Goal: Task Accomplishment & Management: Manage account settings

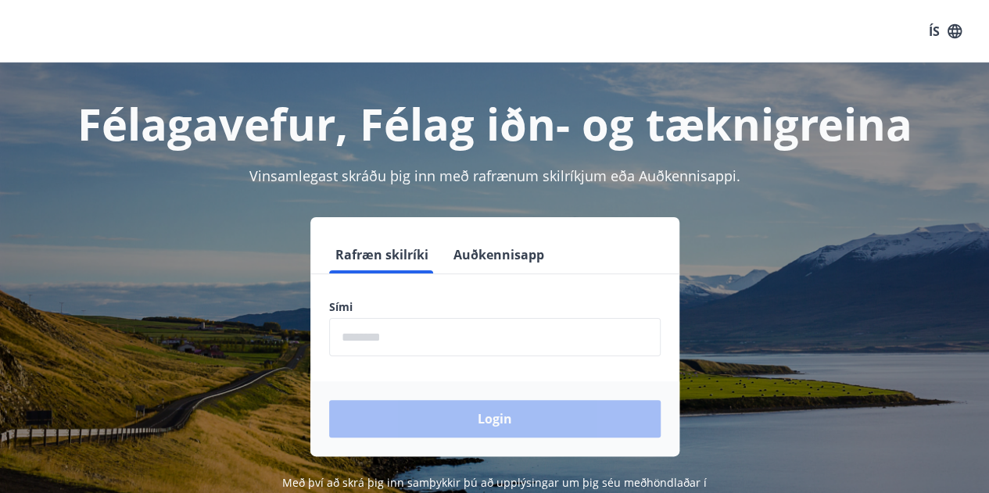
click at [408, 349] on input "phone" at bounding box center [494, 337] width 331 height 38
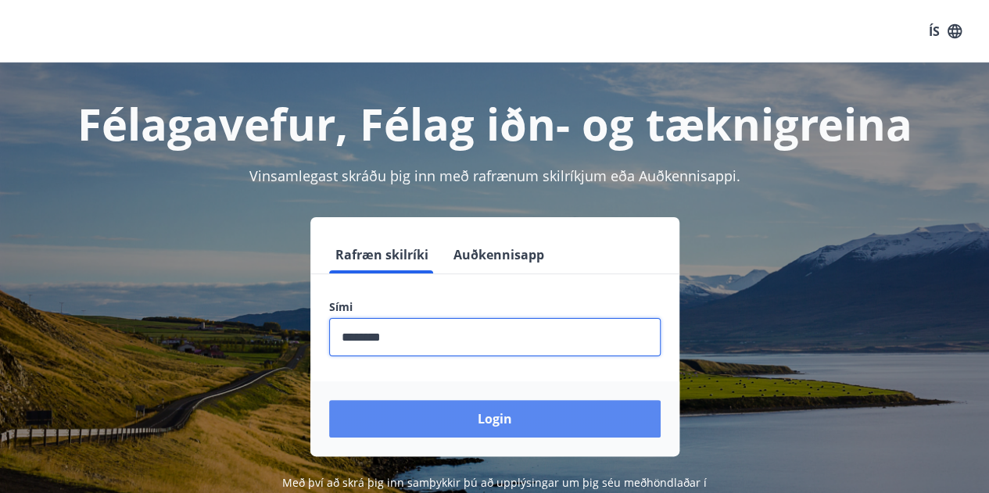
click at [492, 421] on button "Login" at bounding box center [494, 419] width 331 height 38
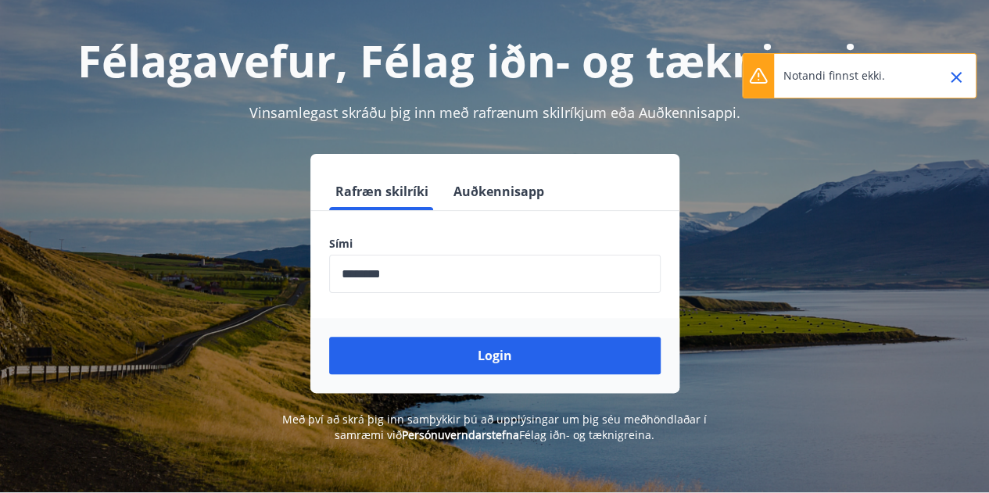
scroll to position [64, 0]
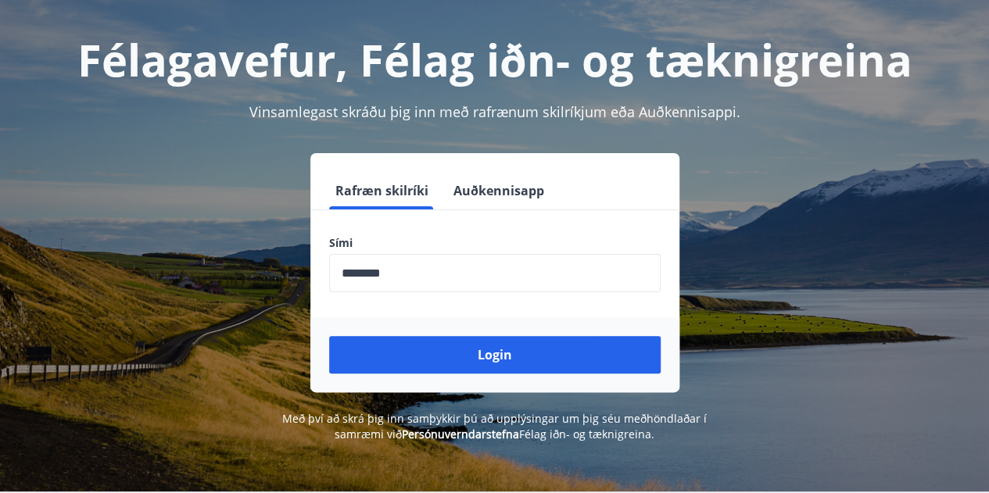
click at [439, 271] on input "phone" at bounding box center [494, 273] width 331 height 38
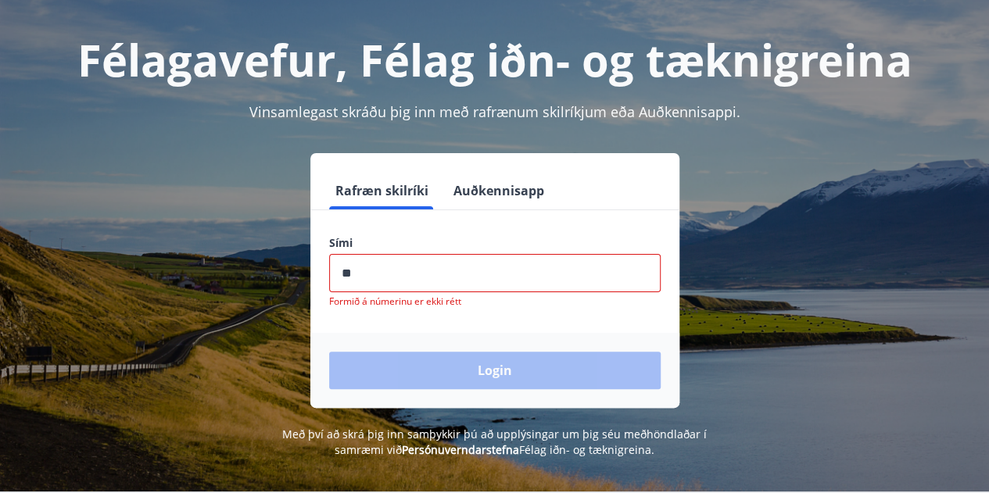
type input "*"
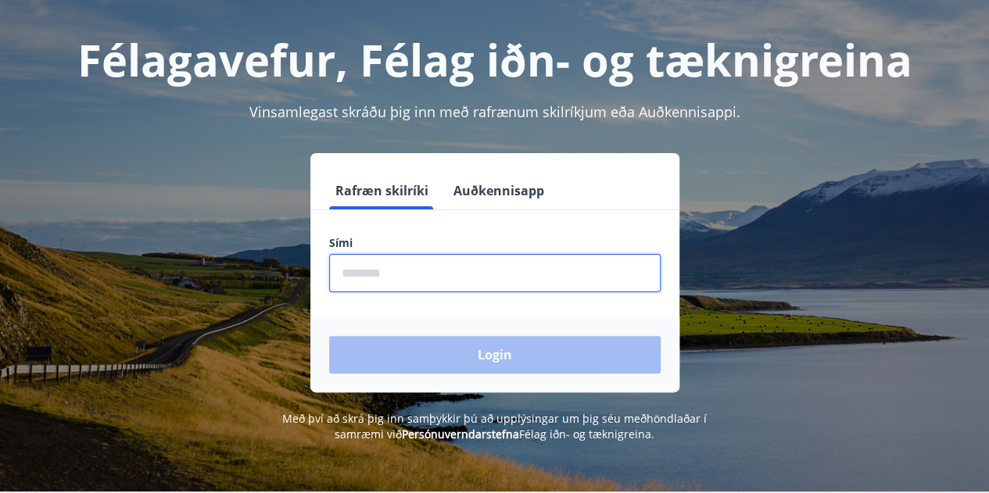
type input "*"
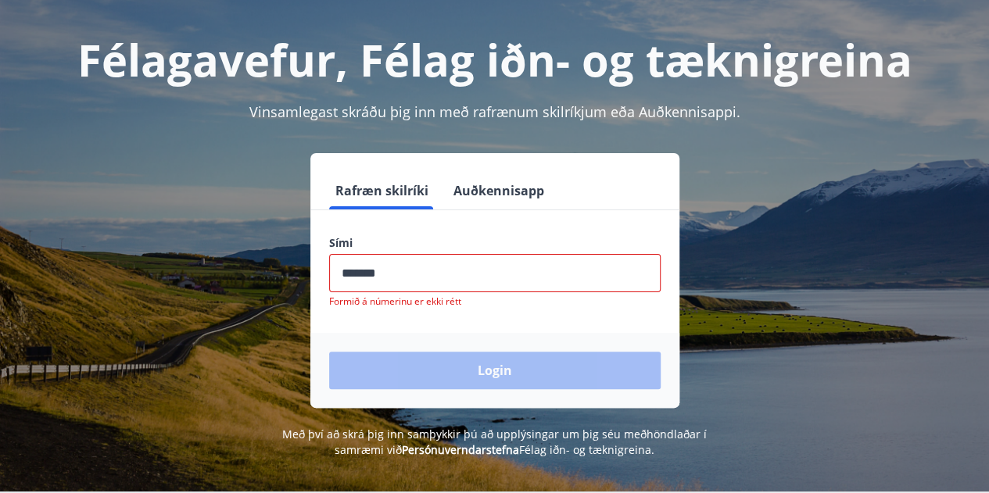
type input "********"
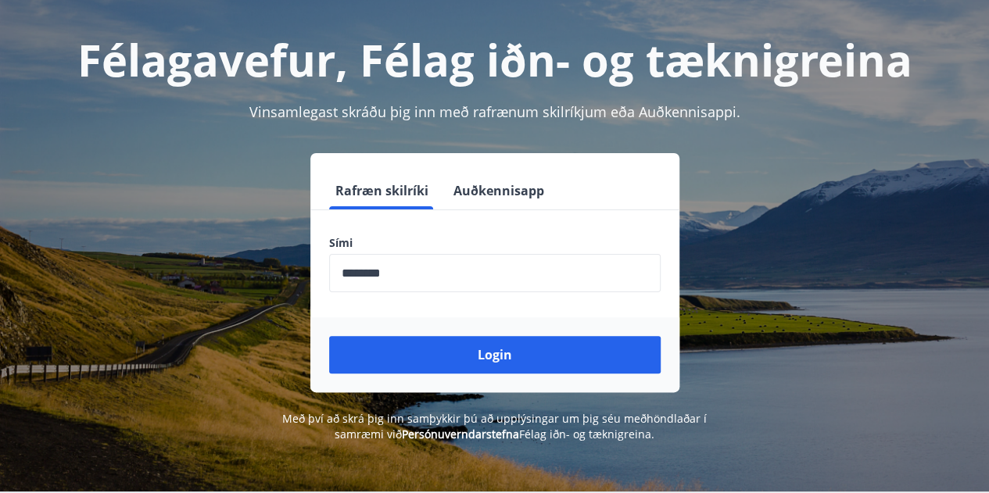
click at [890, 121] on div "Vinsamlegast skráðu þig inn með rafrænum skilríkjum eða Auðkennisappi." at bounding box center [494, 112] width 951 height 20
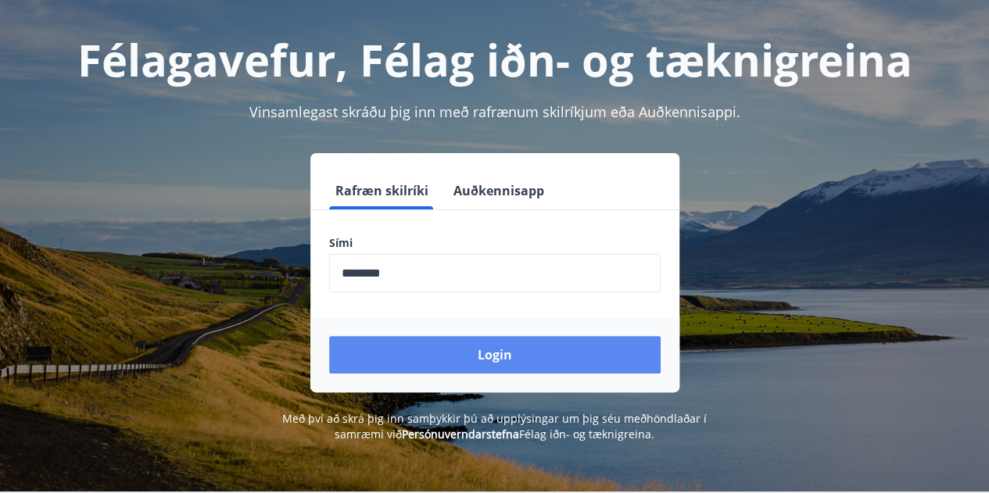
click at [512, 357] on button "Login" at bounding box center [494, 355] width 331 height 38
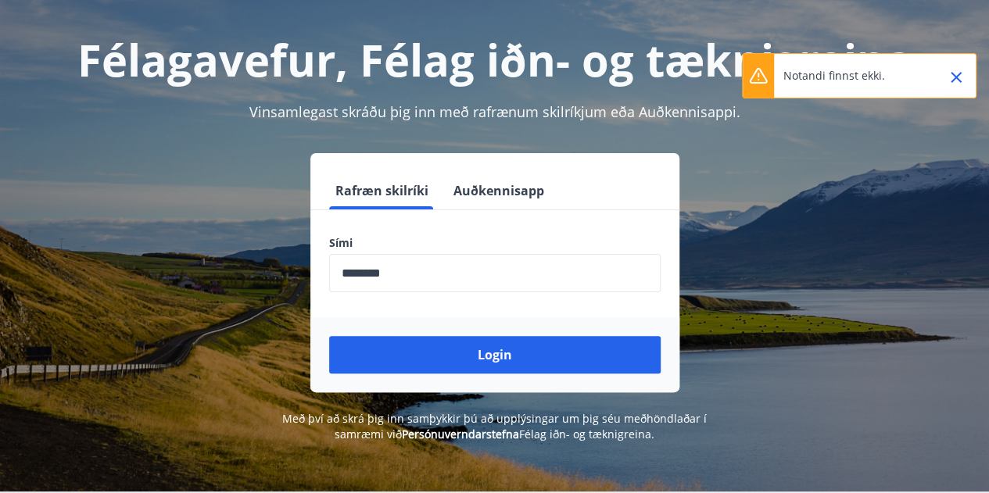
click at [502, 191] on button "Auðkennisapp" at bounding box center [498, 191] width 103 height 38
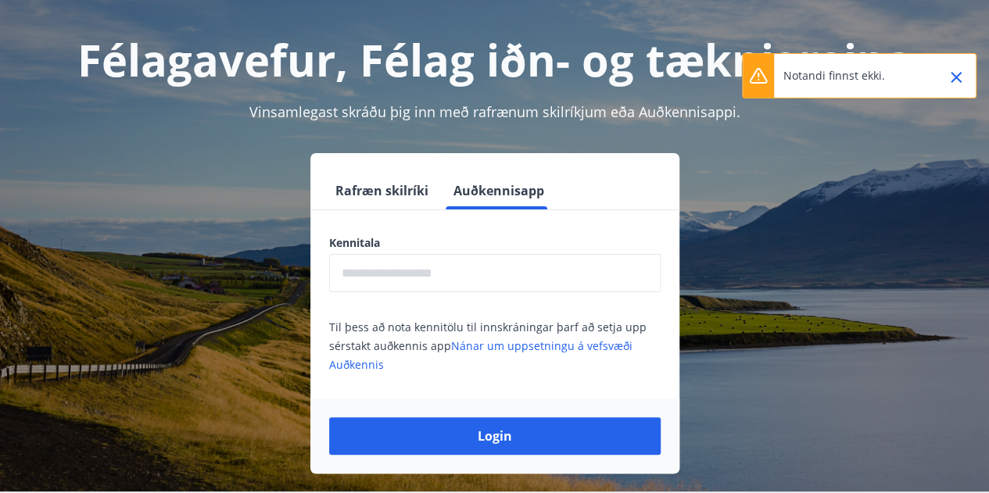
click at [366, 270] on input "text" at bounding box center [494, 273] width 331 height 38
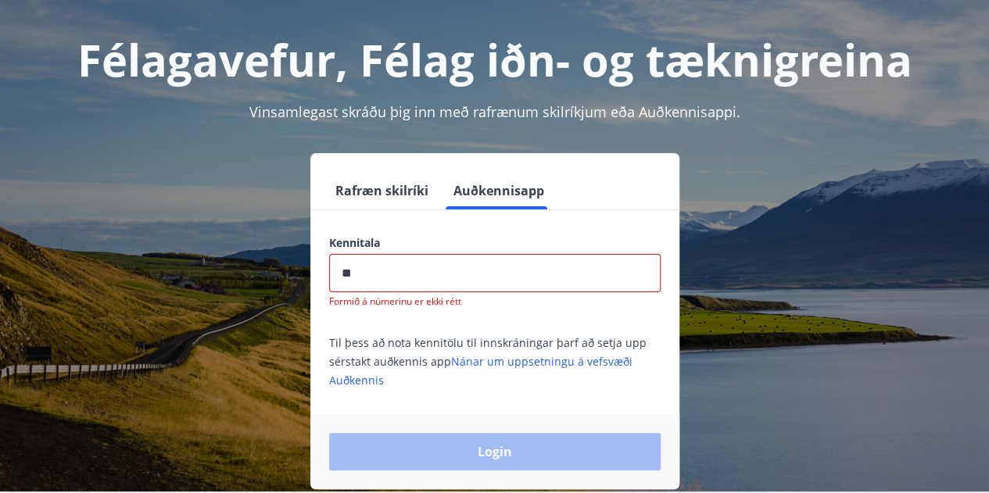
type input "*"
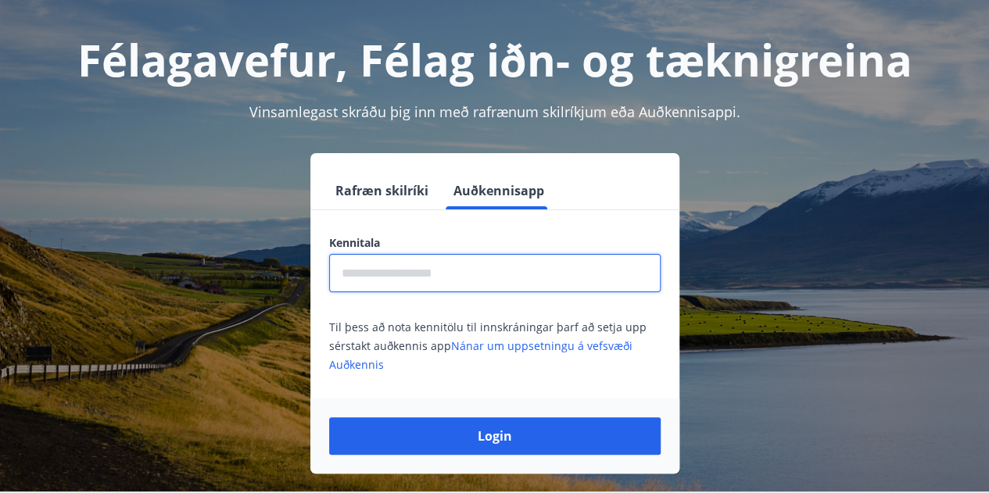
click at [373, 183] on button "Rafræn skilríki" at bounding box center [382, 191] width 106 height 38
